Goal: Information Seeking & Learning: Learn about a topic

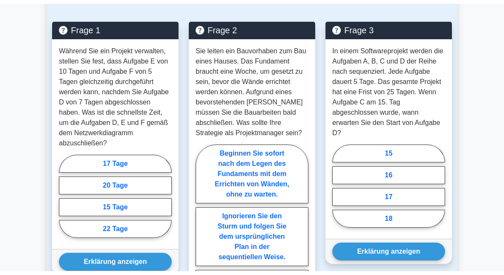
scroll to position [804, 0]
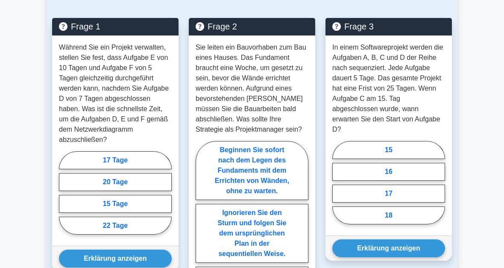
click at [138, 169] on label "17 Tage" at bounding box center [115, 160] width 113 height 18
click at [64, 198] on input "17 Tage" at bounding box center [62, 196] width 6 height 6
radio input "true"
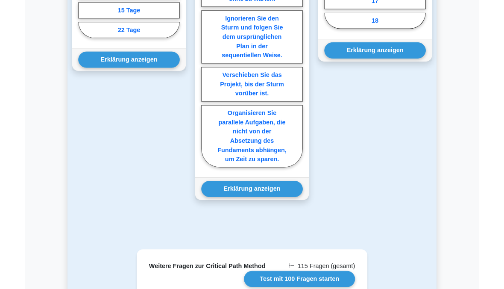
scroll to position [1010, 0]
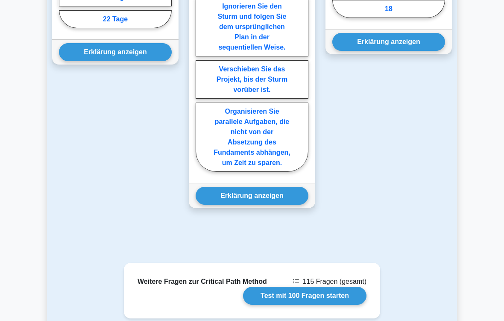
click at [143, 61] on button "Erklärung anzeigen" at bounding box center [115, 52] width 113 height 18
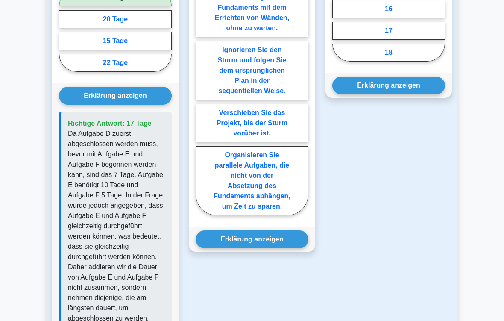
scroll to position [966, 0]
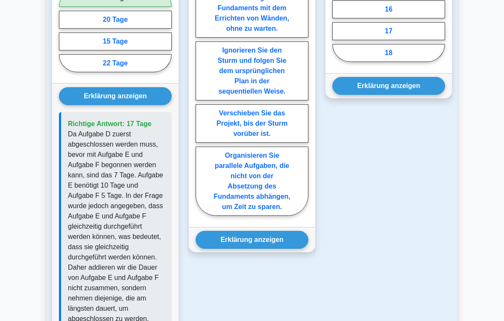
click at [254, 216] on label "Organisieren Sie parallele Aufgaben, die nicht von der Absetzung des Fundaments…" at bounding box center [251, 180] width 113 height 69
click at [201, 102] on input "Organisieren Sie parallele Aufgaben, die nicht von der Absetzung des Fundaments…" at bounding box center [198, 100] width 6 height 6
radio input "true"
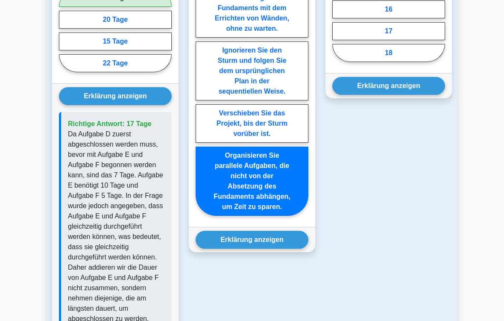
click at [279, 248] on button "Erklärung anzeigen" at bounding box center [251, 239] width 113 height 18
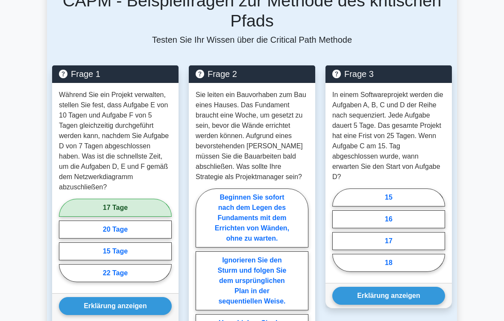
scroll to position [810, 0]
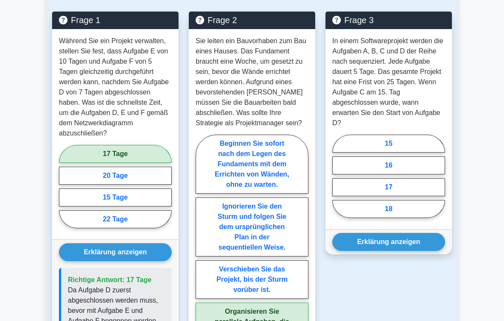
click at [422, 174] on label "16" at bounding box center [388, 165] width 113 height 18
click at [338, 181] on input "16" at bounding box center [335, 179] width 6 height 6
radio input "true"
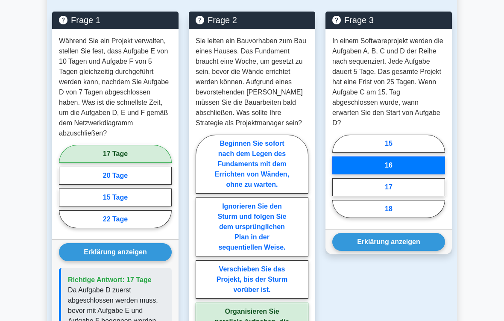
click at [426, 251] on button "Erklärung anzeigen" at bounding box center [388, 242] width 113 height 18
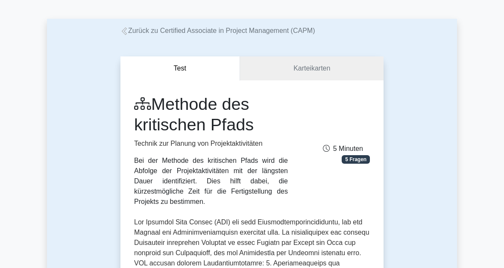
scroll to position [0, 0]
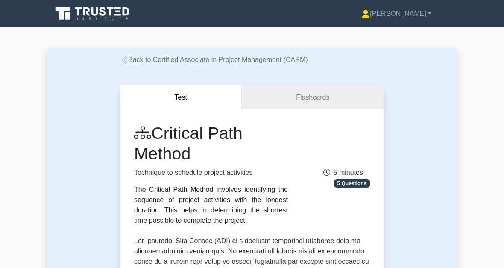
click at [418, 14] on font "[PERSON_NAME]" at bounding box center [398, 13] width 56 height 7
click at [402, 34] on link "Profile" at bounding box center [374, 34] width 67 height 14
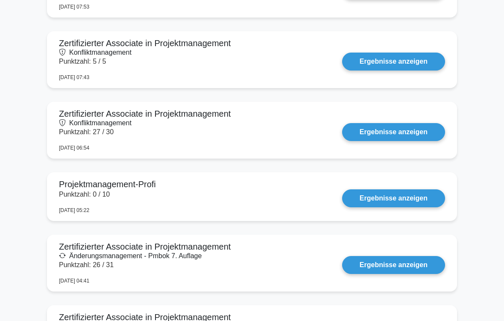
scroll to position [648, 0]
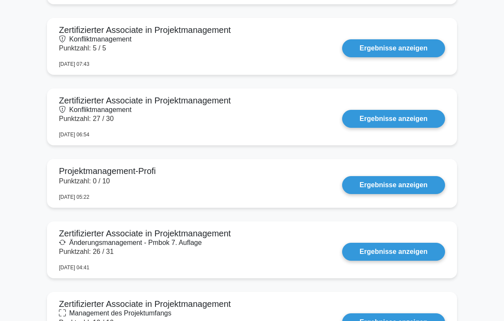
click at [414, 188] on link "Ergebnisse anzeigen" at bounding box center [393, 185] width 103 height 18
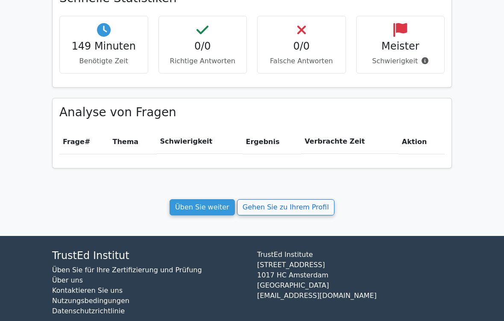
scroll to position [298, 0]
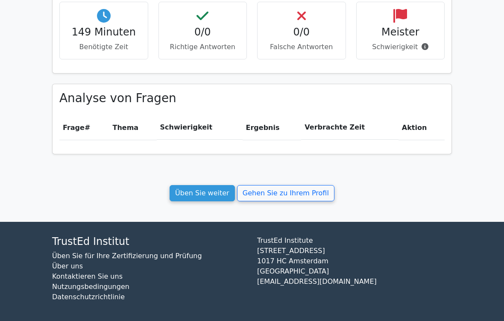
click at [290, 195] on link "Gehen Sie zu Ihrem Profil" at bounding box center [285, 193] width 97 height 16
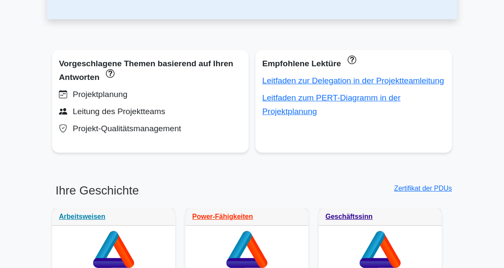
scroll to position [286, 0]
click at [333, 85] on div "Leitfaden zur Delegation in der Projektteamleitung" at bounding box center [353, 81] width 183 height 14
click at [295, 83] on link "Leitfaden zur Delegation in der Projektteamleitung" at bounding box center [353, 80] width 182 height 9
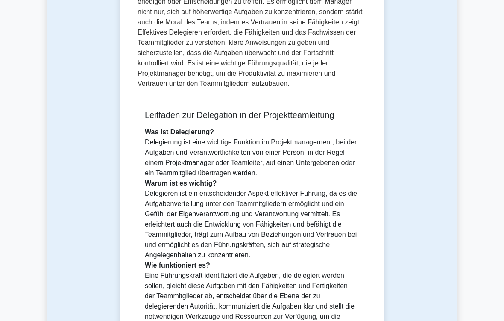
scroll to position [177, 0]
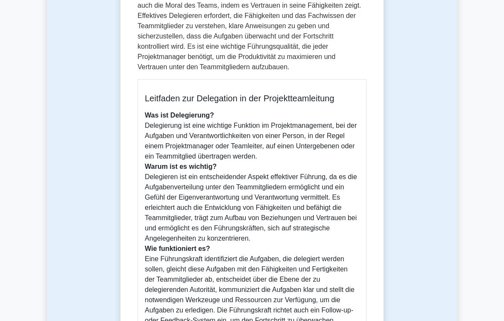
click at [420, 246] on div "Delegation 5 Minuten 5 Fragen Leitfaden zur Delegation in der Projektteamleitun…" at bounding box center [252, 223] width 410 height 693
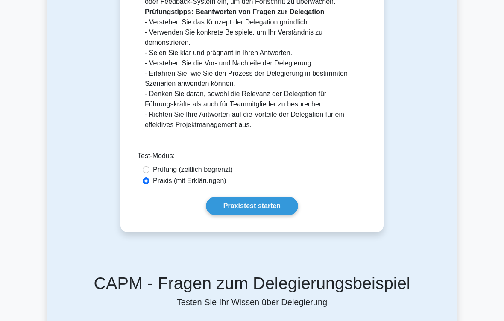
scroll to position [506, 0]
click at [261, 215] on link "Praxistest starten" at bounding box center [252, 206] width 92 height 18
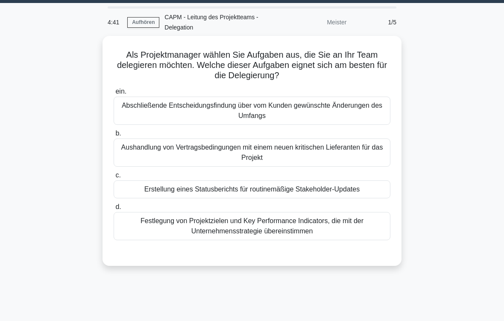
scroll to position [23, 0]
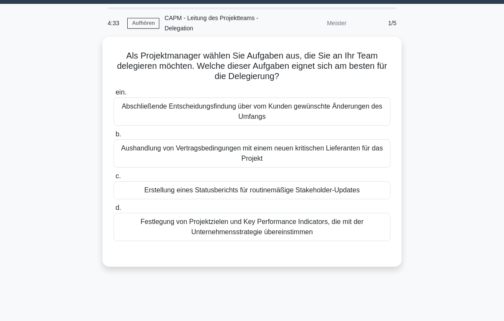
click at [284, 193] on div "Erstellung eines Statusberichts für routinemäßige Stakeholder-Updates" at bounding box center [252, 190] width 277 height 18
click at [114, 179] on input "c. Erstellung eines Statusberichts für routinemäßige Stakeholder-Updates" at bounding box center [114, 176] width 0 height 6
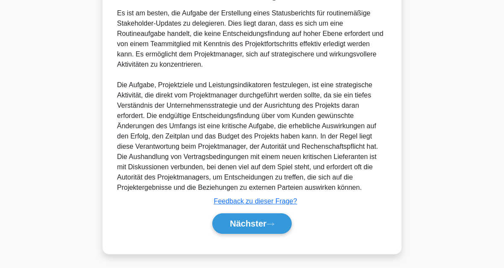
click at [269, 228] on button "Nächster" at bounding box center [251, 223] width 79 height 20
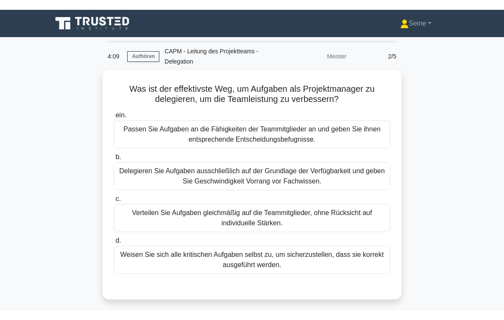
scroll to position [34, 0]
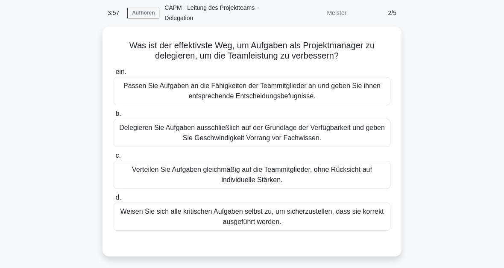
click at [264, 92] on div "Passen Sie Aufgaben an die Fähigkeiten der Teammitglieder an und geben Sie ihne…" at bounding box center [252, 91] width 277 height 28
click at [114, 75] on input "ein. Passen Sie Aufgaben an die Fähigkeiten der Teammitglieder an und geben Sie…" at bounding box center [114, 72] width 0 height 6
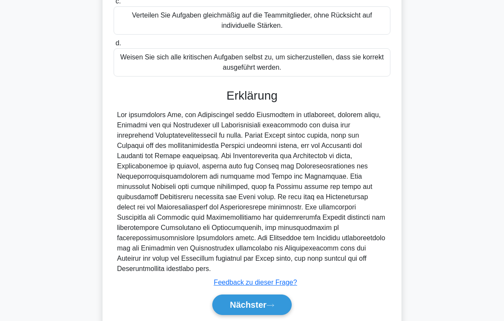
scroll to position [226, 0]
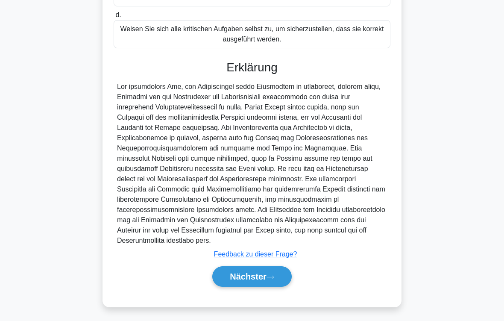
click at [263, 267] on font "Nächster" at bounding box center [248, 275] width 37 height 9
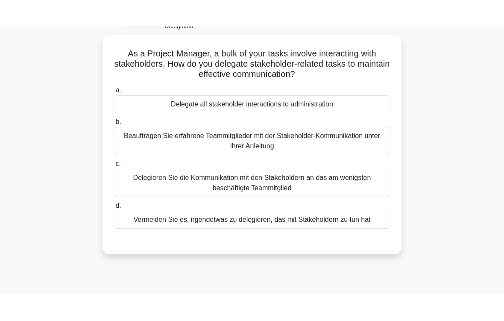
scroll to position [52, 0]
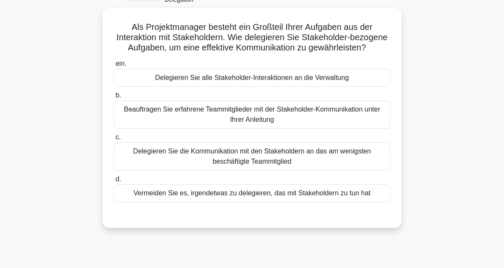
click at [293, 125] on div "Beauftragen Sie erfahrene Teammitglieder mit der Stakeholder-Kommunikation unte…" at bounding box center [252, 114] width 277 height 28
click at [114, 98] on input "b. Beauftragen Sie erfahrene Teammitglieder mit der Stakeholder-Kommunikation u…" at bounding box center [114, 96] width 0 height 6
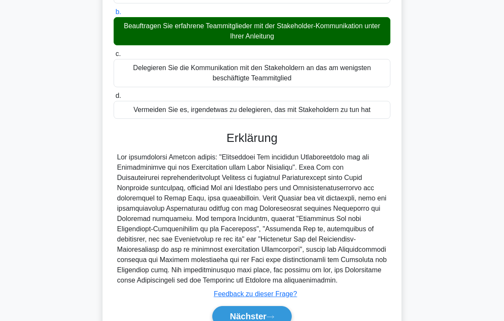
scroll to position [216, 0]
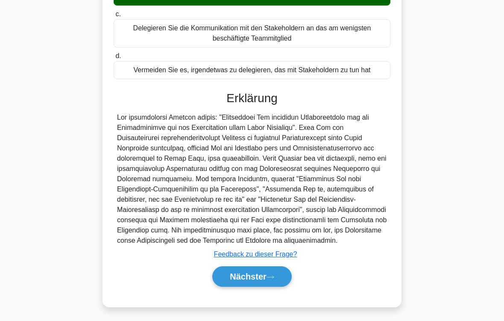
click at [271, 267] on icon at bounding box center [270, 276] width 8 height 5
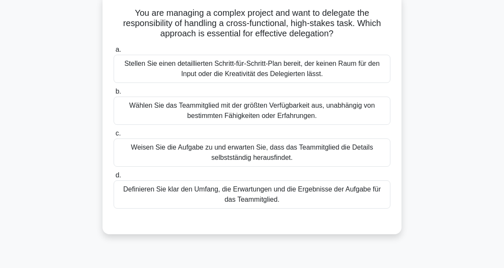
scroll to position [51, 0]
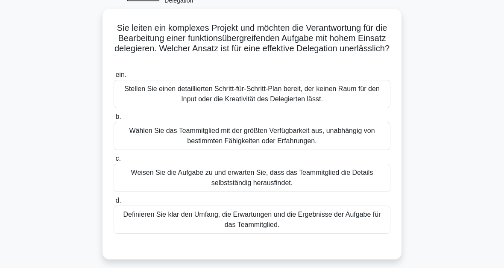
click at [279, 222] on div "Definieren Sie klar den Umfang, die Erwartungen und die Ergebnisse der Aufgabe …" at bounding box center [252, 219] width 277 height 28
click at [114, 203] on input "d. Definieren Sie klar den Umfang, die Erwartungen und die Ergebnisse der Aufga…" at bounding box center [114, 201] width 0 height 6
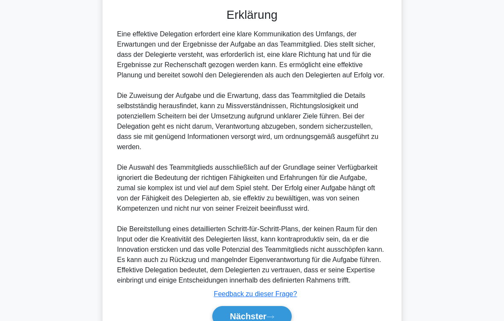
scroll to position [359, 0]
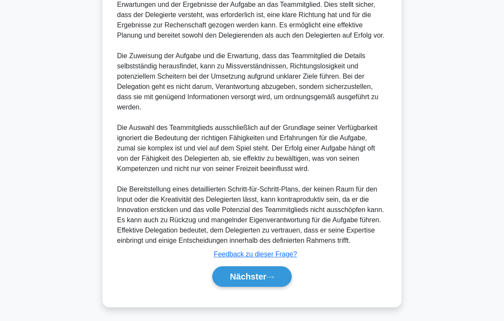
click at [275, 267] on button "Nächster" at bounding box center [251, 276] width 79 height 20
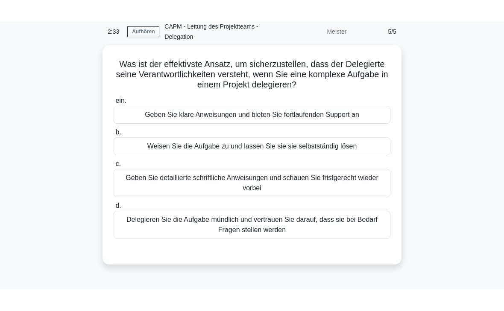
scroll to position [20, 0]
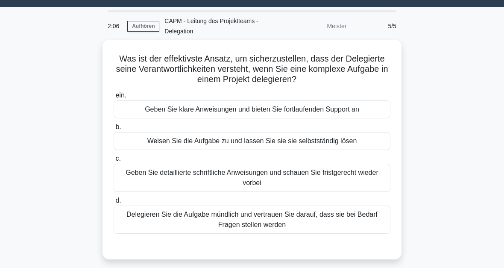
click at [266, 112] on div "Geben Sie klare Anweisungen und bieten Sie fortlaufenden Support an" at bounding box center [252, 109] width 277 height 18
click at [114, 98] on input "ein. Geben Sie klare Anweisungen und bieten Sie fortlaufenden Support an" at bounding box center [114, 96] width 0 height 6
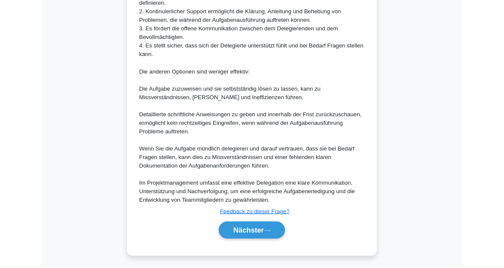
scroll to position [412, 0]
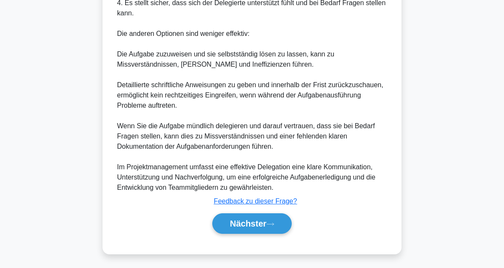
click at [270, 222] on icon at bounding box center [270, 224] width 8 height 5
click at [265, 224] on font "Nächster" at bounding box center [248, 223] width 37 height 9
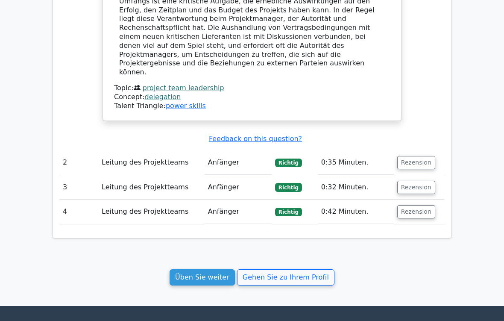
scroll to position [861, 0]
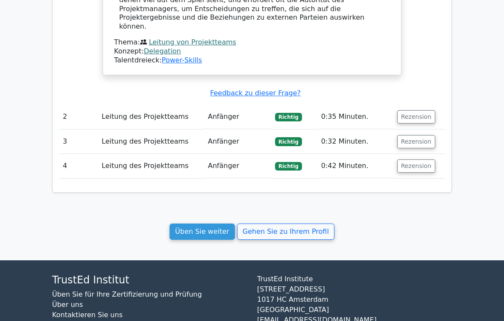
click at [214, 223] on link "Üben Sie weiter" at bounding box center [201, 231] width 65 height 16
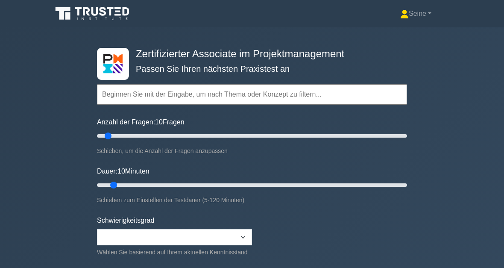
click at [151, 105] on input "text" at bounding box center [252, 94] width 310 height 20
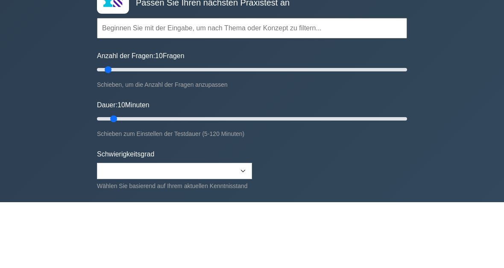
type input "s"
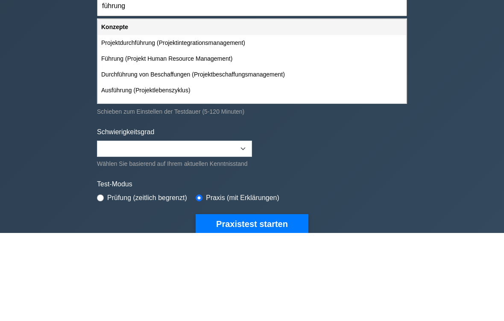
click at [152, 139] on div "Führung (Projekt Human Resource Management)" at bounding box center [252, 147] width 308 height 16
type input "Führung (Projekt Human Resource Management)"
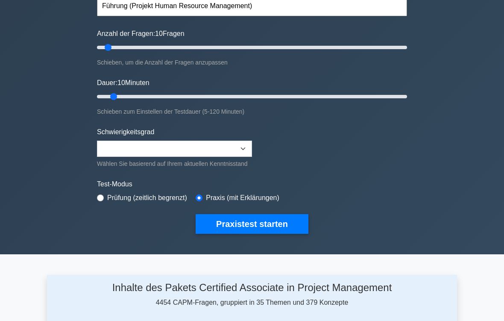
click at [263, 234] on button "Praxistest starten" at bounding box center [251, 224] width 113 height 20
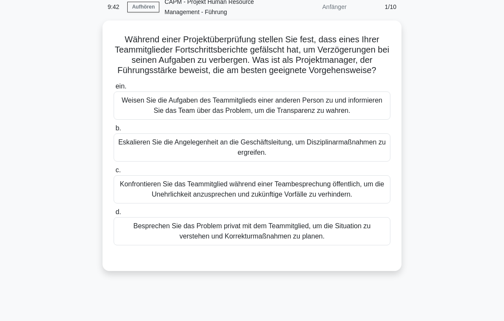
scroll to position [40, 0]
click at [275, 155] on div "Eskalieren Sie die Angelegenheit an die Geschäftsleitung, um Disziplinarmaßnahm…" at bounding box center [252, 147] width 277 height 28
click at [114, 131] on input "b. Eskalieren Sie die Angelegenheit an die Geschäftsleitung, um Disziplinarmaßn…" at bounding box center [114, 128] width 0 height 6
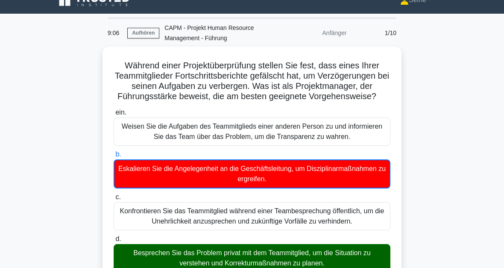
scroll to position [0, 0]
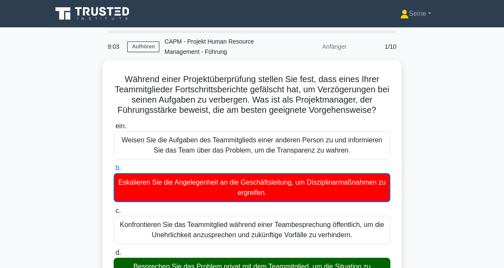
click at [144, 45] on link "Aufhören" at bounding box center [143, 46] width 32 height 11
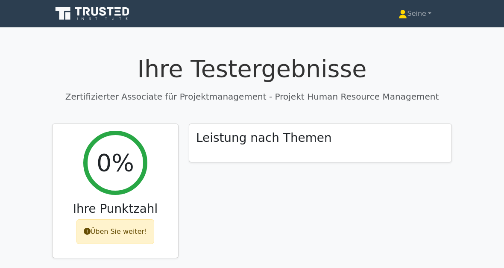
click at [265, 223] on div "Leistung nach Themen" at bounding box center [320, 195] width 273 height 145
click at [417, 20] on link "Seine" at bounding box center [415, 13] width 74 height 17
click at [398, 38] on link "Profil" at bounding box center [411, 34] width 67 height 14
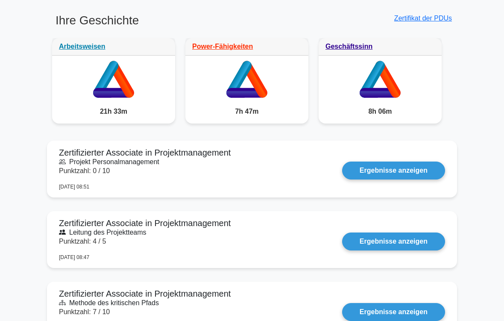
scroll to position [452, 0]
click at [245, 45] on link "Power-Fähigkeiten" at bounding box center [222, 46] width 61 height 7
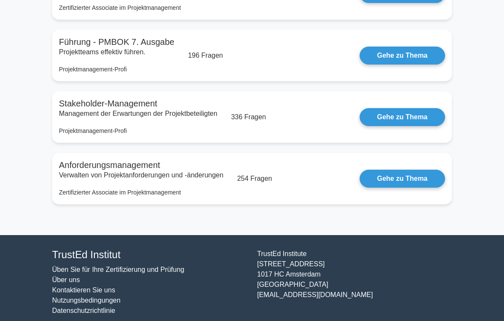
scroll to position [1313, 0]
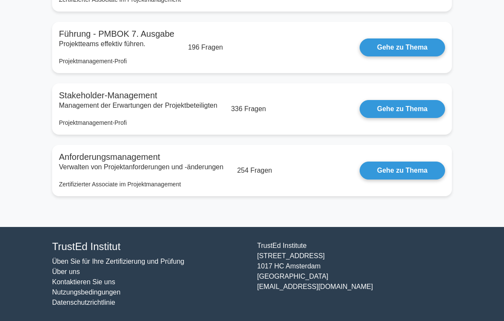
click at [418, 169] on link "Gehe zu Thema" at bounding box center [401, 170] width 85 height 18
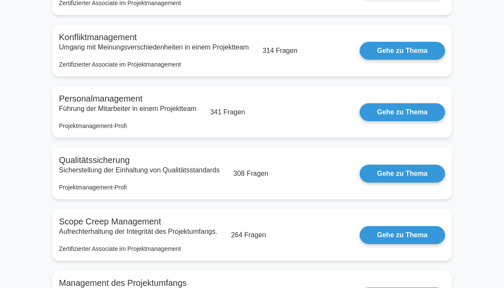
scroll to position [0, 0]
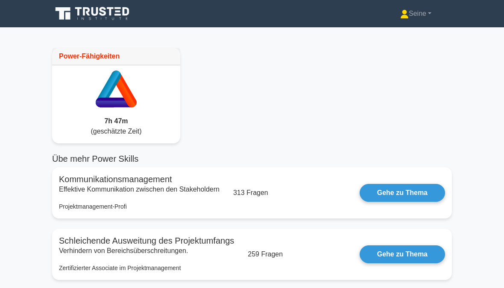
click at [416, 18] on link "Seine" at bounding box center [415, 13] width 72 height 17
click at [396, 32] on link "Profil" at bounding box center [413, 34] width 67 height 14
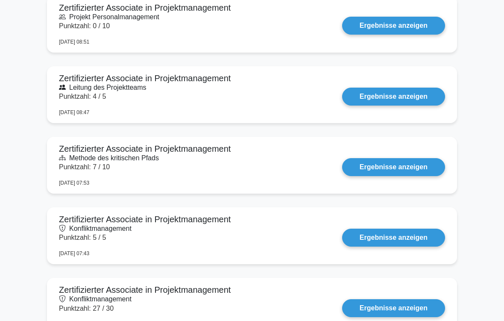
scroll to position [597, 0]
click at [410, 165] on link "Ergebnisse anzeigen" at bounding box center [393, 167] width 103 height 18
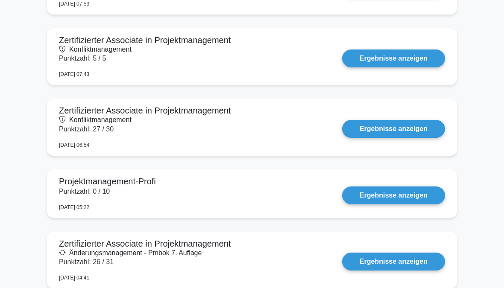
scroll to position [777, 0]
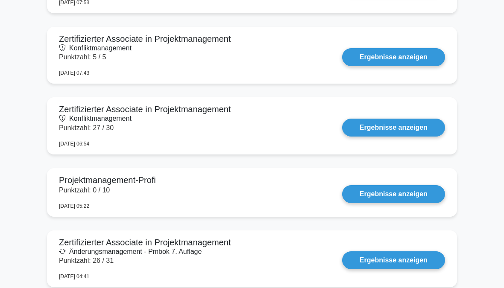
click at [398, 128] on link "Ergebnisse anzeigen" at bounding box center [393, 128] width 103 height 18
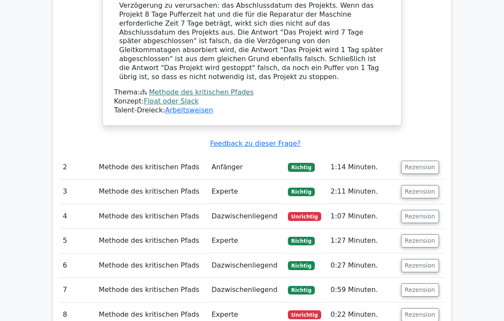
scroll to position [714, 0]
click at [422, 210] on button "Rezension" at bounding box center [420, 216] width 38 height 13
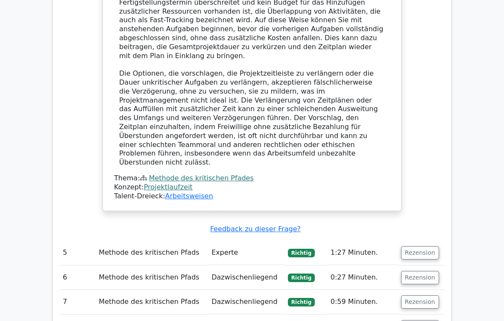
scroll to position [1204, 0]
click at [425, 267] on button "Rezension" at bounding box center [420, 326] width 38 height 13
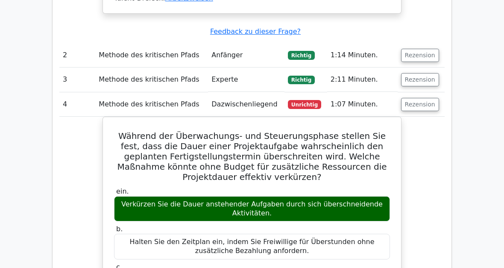
scroll to position [796, 0]
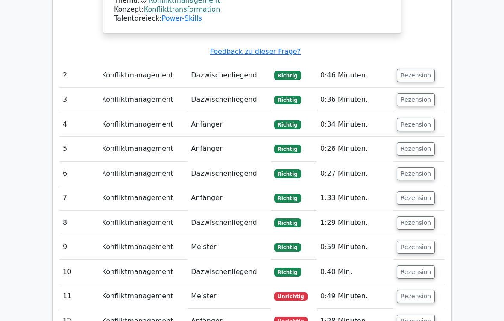
scroll to position [939, 0]
click at [422, 288] on button "Rezension" at bounding box center [416, 295] width 38 height 13
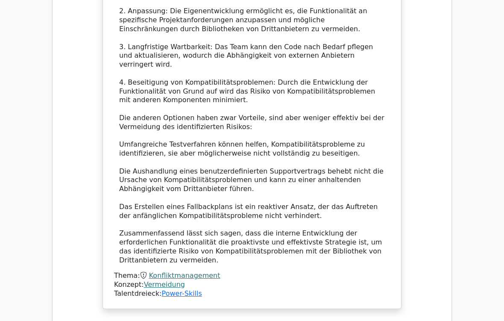
scroll to position [1537, 0]
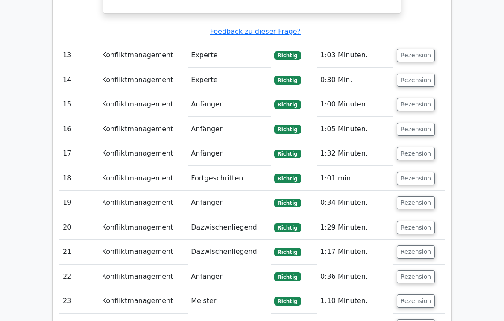
scroll to position [2276, 0]
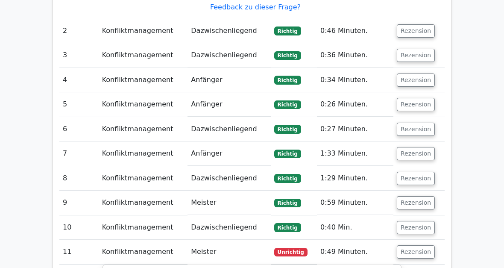
scroll to position [933, 0]
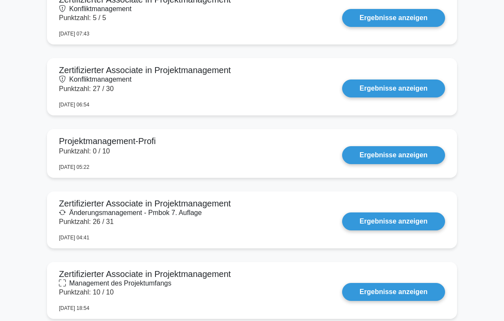
scroll to position [802, 0]
click at [397, 228] on link "Ergebnisse anzeigen" at bounding box center [393, 221] width 103 height 18
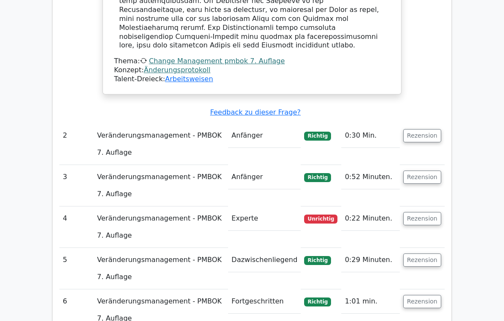
scroll to position [1137, 0]
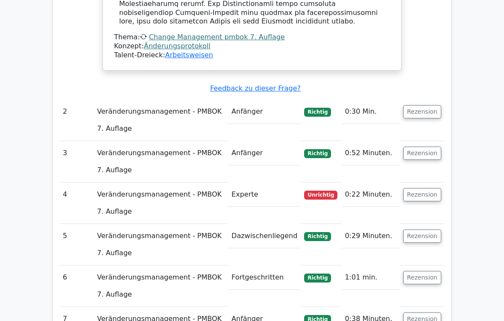
click at [426, 188] on button "Rezension" at bounding box center [422, 194] width 38 height 13
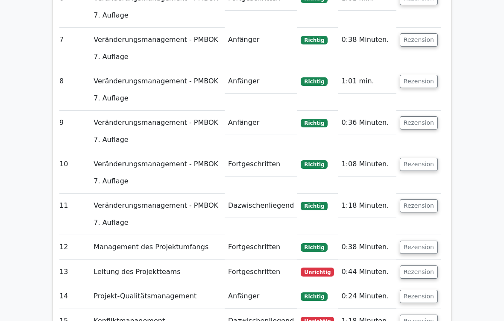
scroll to position [1855, 0]
click at [426, 265] on button "Rezension" at bounding box center [419, 271] width 38 height 13
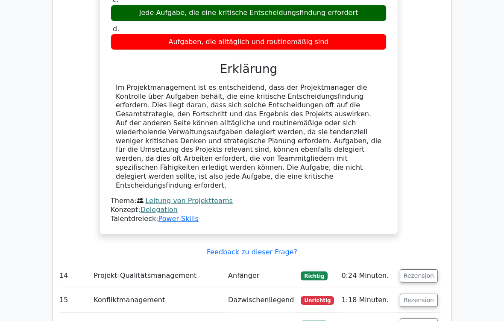
scroll to position [2265, 0]
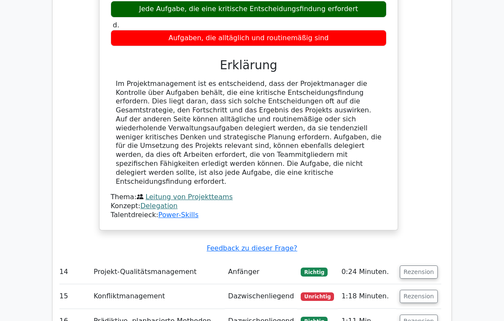
click at [430, 267] on button "Rezension" at bounding box center [419, 295] width 38 height 13
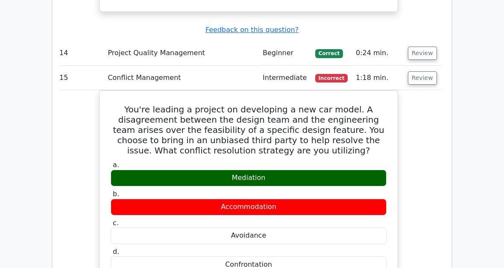
scroll to position [2131, 0]
